Goal: Task Accomplishment & Management: Use online tool/utility

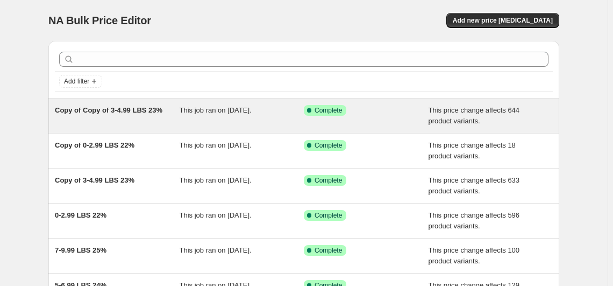
click at [144, 116] on div "Copy of Copy of 3-4.99 LBS 23%" at bounding box center [117, 116] width 125 height 22
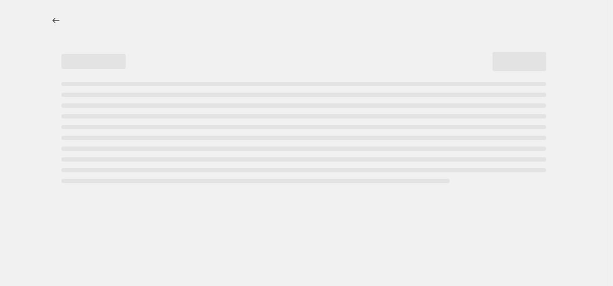
select select "margin"
select select "no_change"
select select "vendor"
select select "not_equal"
select select "collection"
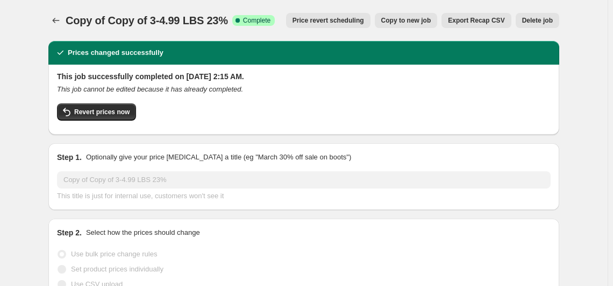
click at [538, 20] on span "Delete job" at bounding box center [537, 20] width 31 height 9
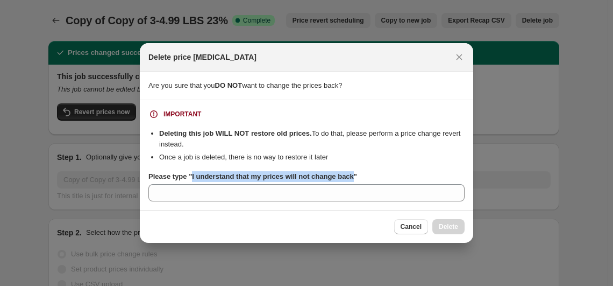
drag, startPoint x: 189, startPoint y: 178, endPoint x: 350, endPoint y: 181, distance: 160.3
click at [350, 181] on label "Please type "I understand that my prices will not change back"" at bounding box center [252, 176] width 209 height 11
copy b "I understand that my prices will not change back"
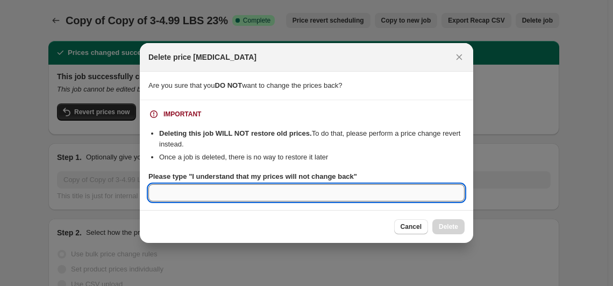
paste input "I understand that my prices will not change back"
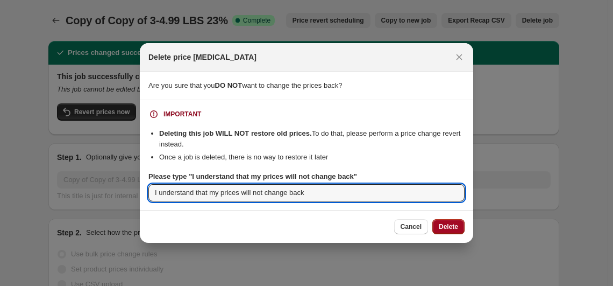
type input "I understand that my prices will not change back"
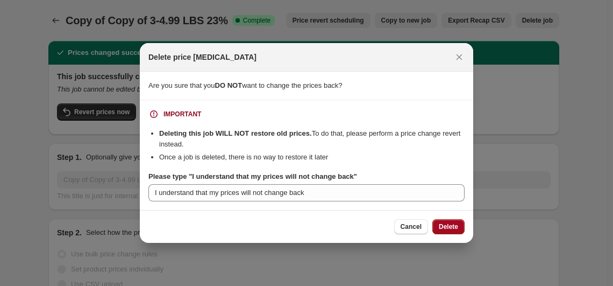
click at [450, 232] on button "Delete" at bounding box center [448, 226] width 32 height 15
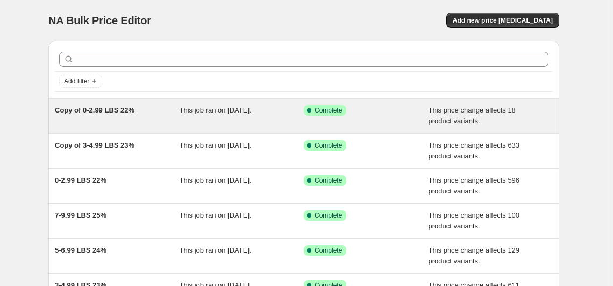
click at [123, 110] on span "Copy of 0-2.99 LBS 22%" at bounding box center [95, 110] width 80 height 8
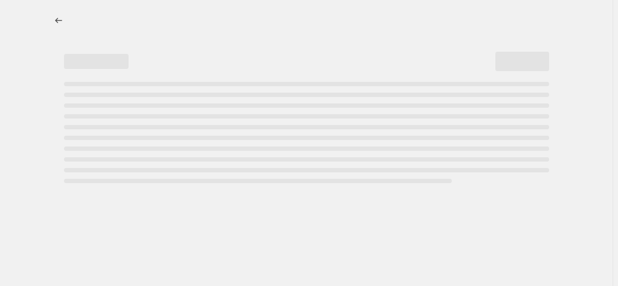
select select "margin"
select select "no_change"
select select "vendor"
select select "not_equal"
select select "collection"
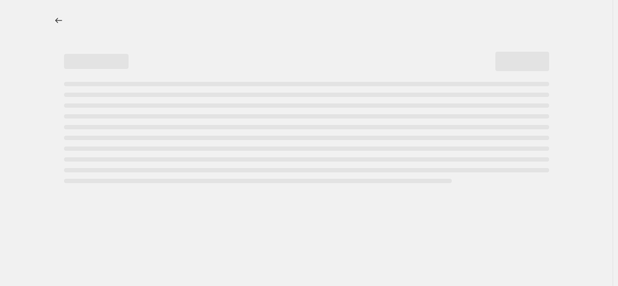
select select "product_status"
select select "draft"
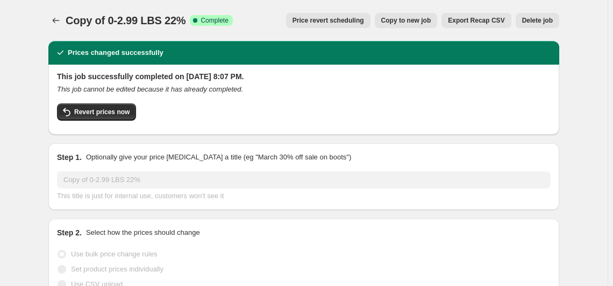
click at [422, 20] on span "Copy to new job" at bounding box center [406, 20] width 50 height 9
select select "margin"
select select "no_change"
select select "vendor"
select select "not_equal"
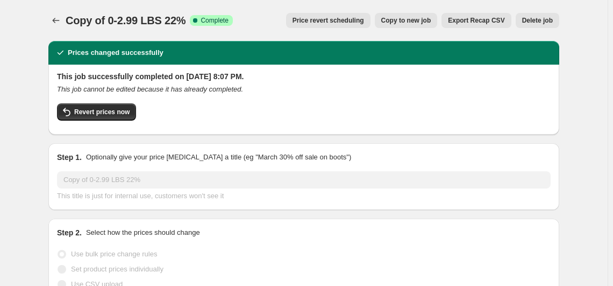
select select "collection"
select select "product_status"
select select "draft"
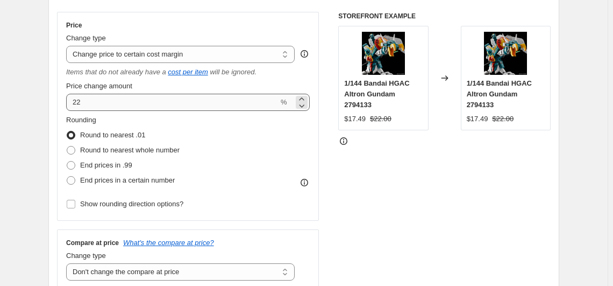
scroll to position [244, 0]
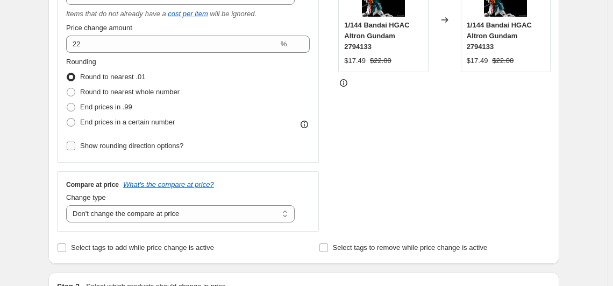
click at [136, 150] on span "Show rounding direction options?" at bounding box center [131, 145] width 103 height 11
click at [75, 150] on input "Show rounding direction options?" at bounding box center [71, 145] width 9 height 9
checkbox input "true"
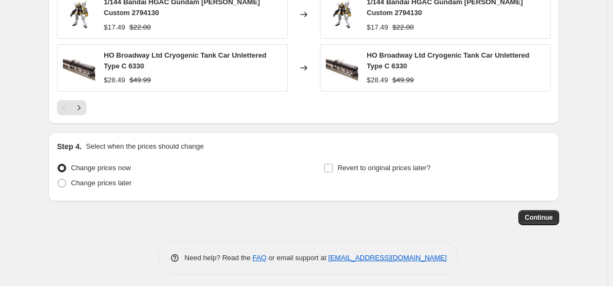
scroll to position [1050, 0]
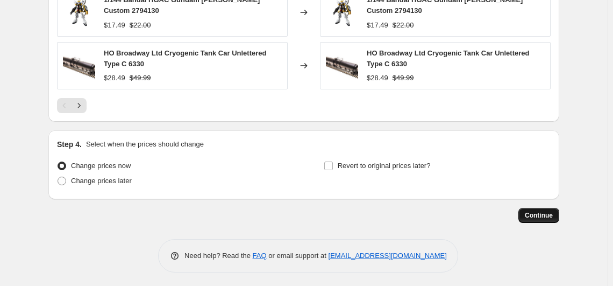
click at [535, 216] on button "Continue" at bounding box center [539, 215] width 41 height 15
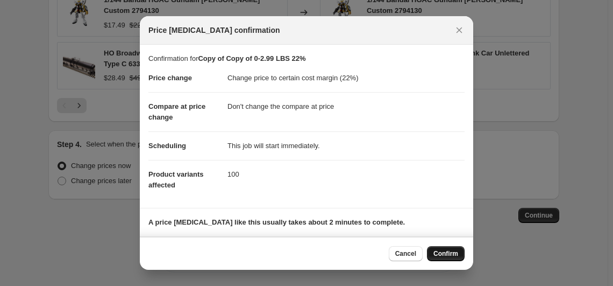
click at [442, 255] on span "Confirm" at bounding box center [446, 253] width 25 height 9
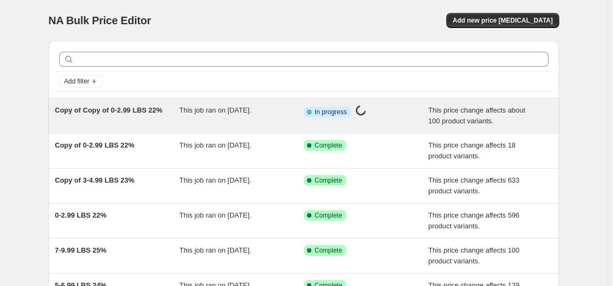
click at [138, 113] on span "Copy of Copy of 0-2.99 LBS 22%" at bounding box center [109, 110] width 108 height 8
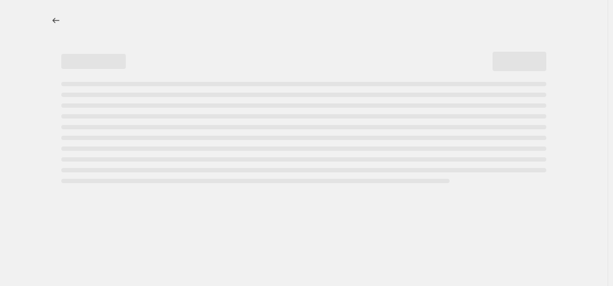
select select "margin"
select select "no_change"
select select "vendor"
select select "not_equal"
select select "collection"
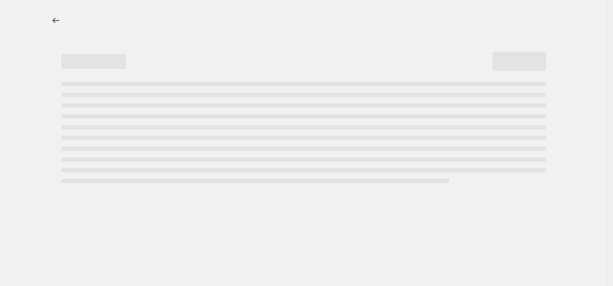
select select "product_status"
select select "draft"
